Goal: Information Seeking & Learning: Learn about a topic

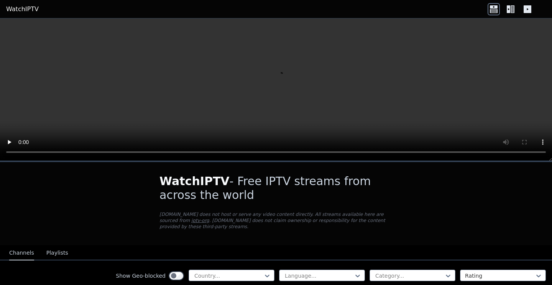
scroll to position [67, 0]
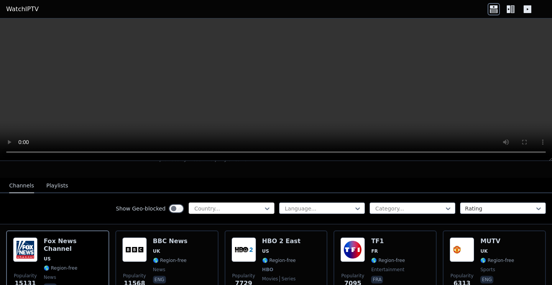
click at [222, 211] on div at bounding box center [229, 208] width 70 height 8
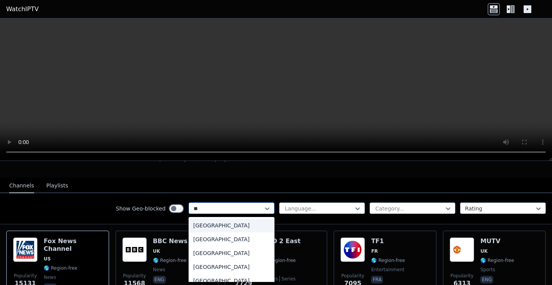
type input "***"
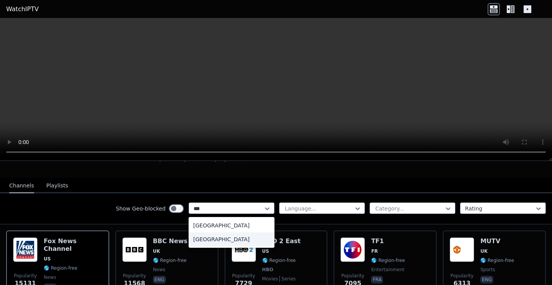
click at [215, 237] on div "[GEOGRAPHIC_DATA]" at bounding box center [232, 239] width 86 height 14
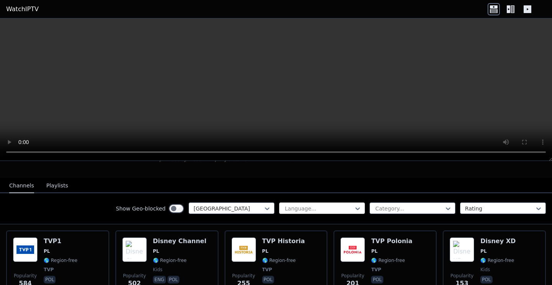
click at [315, 205] on div at bounding box center [319, 208] width 70 height 8
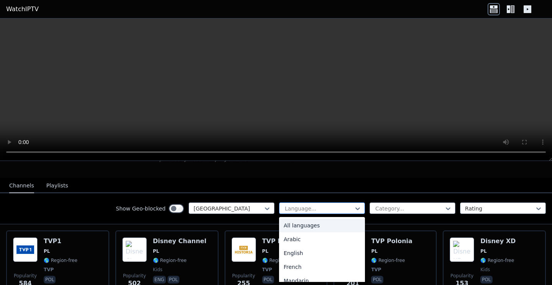
click at [315, 205] on div at bounding box center [319, 208] width 70 height 8
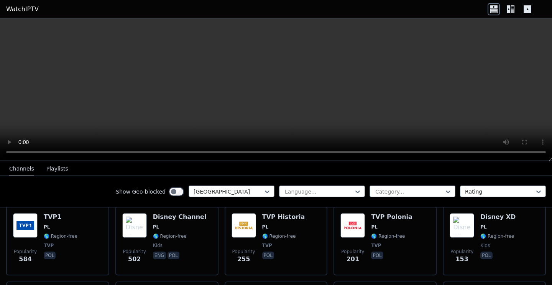
scroll to position [100, 0]
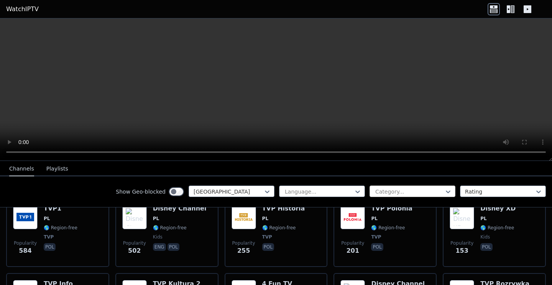
click at [394, 188] on div "Category..." at bounding box center [410, 192] width 68 height 8
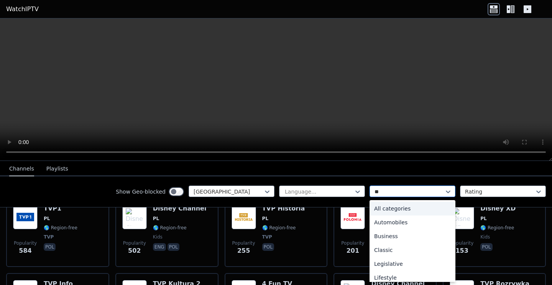
type input "***"
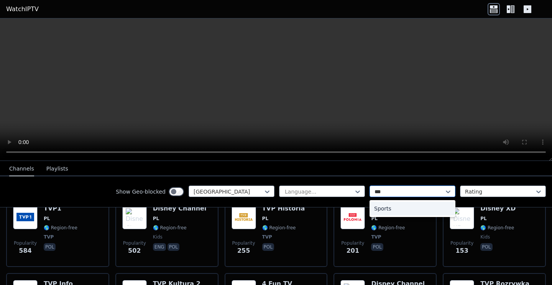
click at [390, 208] on div "Sports" at bounding box center [413, 208] width 86 height 14
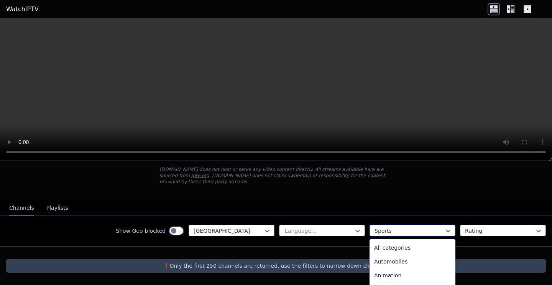
click at [394, 230] on div at bounding box center [410, 231] width 70 height 8
click at [392, 244] on div "All categories" at bounding box center [413, 248] width 86 height 14
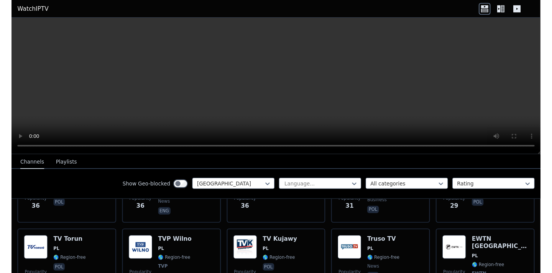
scroll to position [519, 0]
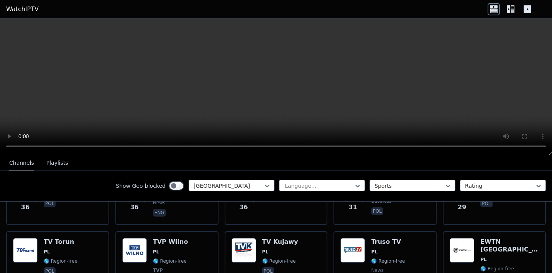
scroll to position [51, 0]
